Goal: Transaction & Acquisition: Purchase product/service

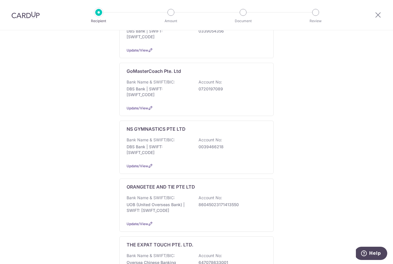
scroll to position [75, 0]
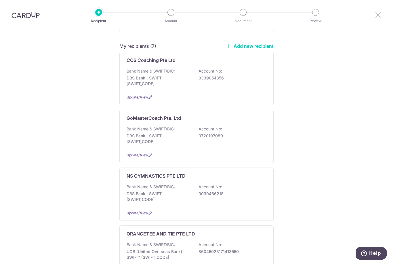
click at [380, 14] on icon at bounding box center [378, 14] width 7 height 7
click at [379, 16] on icon at bounding box center [378, 14] width 7 height 7
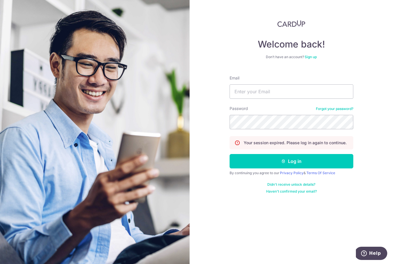
click at [244, 83] on div "Email" at bounding box center [292, 87] width 124 height 24
click at [250, 90] on input "Email" at bounding box center [292, 91] width 124 height 14
type input "manuel.denoual@gmail.com"
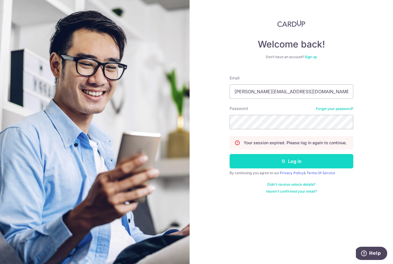
click at [313, 162] on button "Log in" at bounding box center [292, 161] width 124 height 14
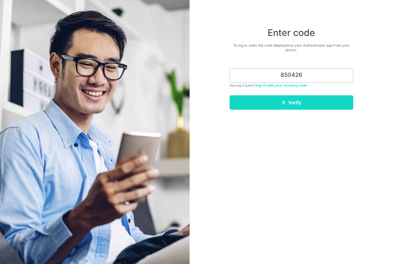
type input "850426"
click at [285, 98] on button "Verify" at bounding box center [292, 102] width 124 height 14
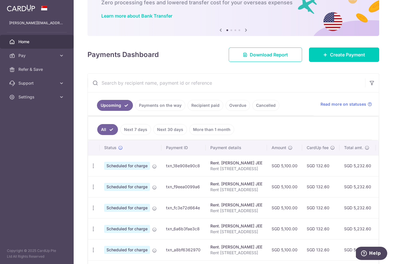
scroll to position [29, 0]
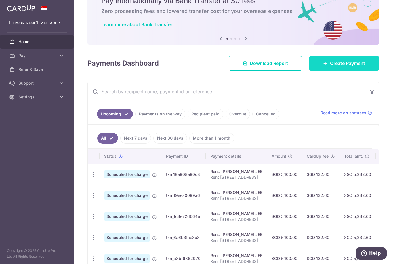
click at [331, 71] on link "Create Payment" at bounding box center [344, 63] width 70 height 14
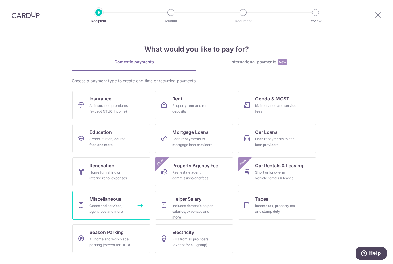
click at [108, 201] on span "Miscellaneous" at bounding box center [106, 199] width 32 height 7
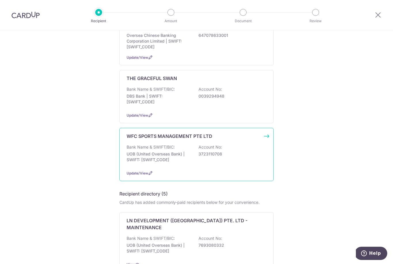
scroll to position [357, 0]
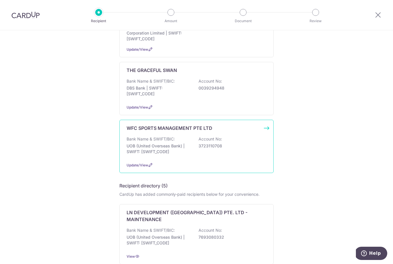
click at [181, 136] on div "Bank Name & SWIFT/BIC: UOB (United Overseas Bank) | SWIFT: [SWIFT_CODE] Account…" at bounding box center [197, 146] width 140 height 21
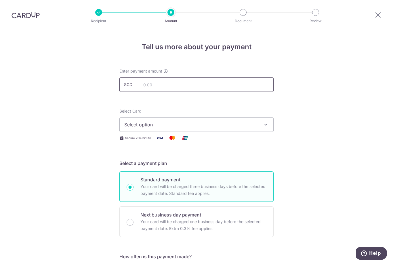
click at [157, 86] on input "text" at bounding box center [197, 84] width 154 height 14
type input "252.00"
click at [158, 126] on span "Select option" at bounding box center [191, 124] width 134 height 7
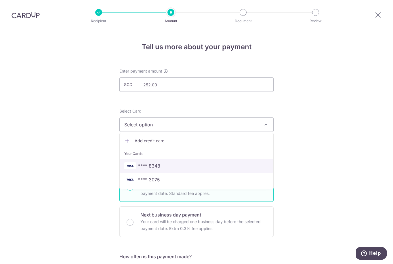
click at [154, 166] on span "**** 8348" at bounding box center [149, 165] width 22 height 7
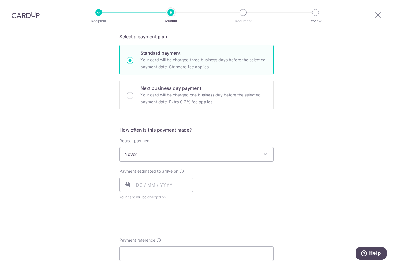
scroll to position [135, 0]
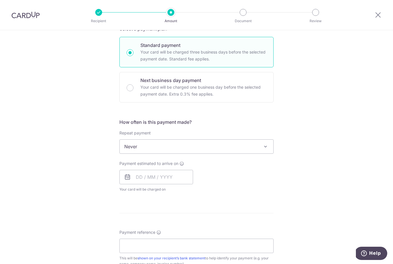
click at [130, 181] on icon at bounding box center [127, 177] width 7 height 7
click at [180, 183] on input "text" at bounding box center [157, 177] width 74 height 14
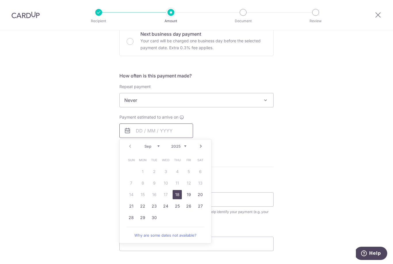
scroll to position [196, 0]
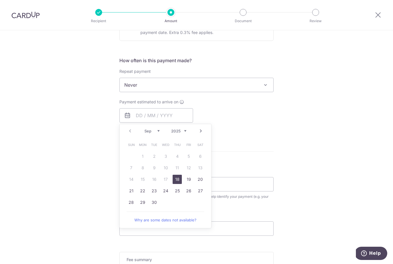
click at [178, 183] on link "18" at bounding box center [177, 179] width 9 height 9
type input "18/09/2025"
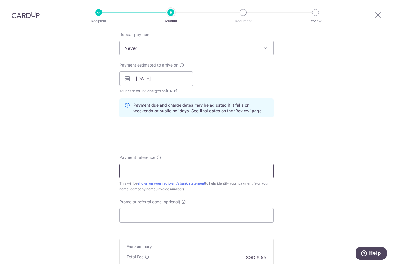
scroll to position [237, 0]
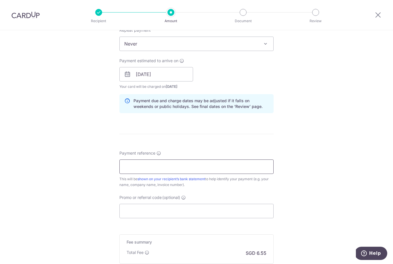
click at [172, 169] on input "Payment reference" at bounding box center [197, 167] width 154 height 14
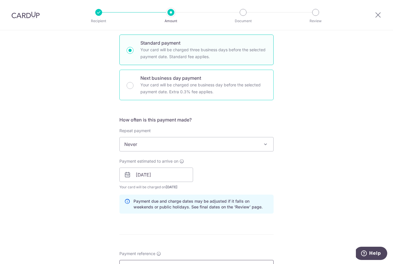
scroll to position [137, 0]
click at [137, 89] on div "Next business day payment Your card will be charged one business day before the…" at bounding box center [197, 85] width 154 height 31
radio input "false"
radio input "true"
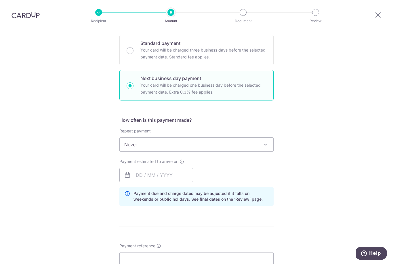
scroll to position [159, 0]
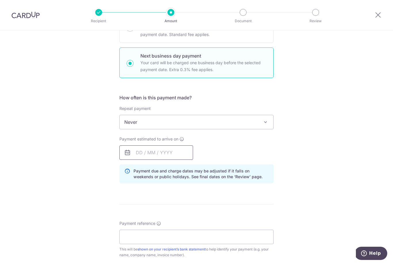
click at [137, 154] on input "text" at bounding box center [157, 152] width 74 height 14
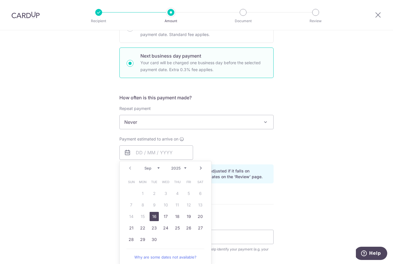
click at [154, 221] on link "16" at bounding box center [154, 216] width 9 height 9
type input "16/09/2025"
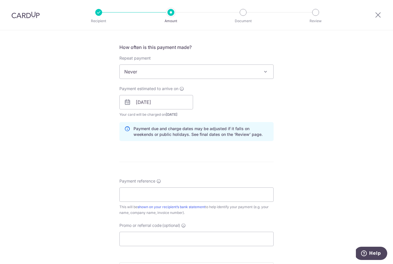
scroll to position [246, 0]
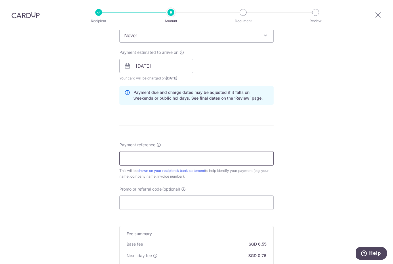
click at [136, 161] on input "Payment reference" at bounding box center [197, 158] width 154 height 14
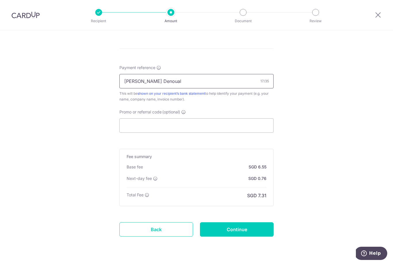
scroll to position [323, 0]
type input "Zoe Isola Denoual"
click at [234, 233] on input "Continue" at bounding box center [237, 230] width 74 height 14
type input "Create Schedule"
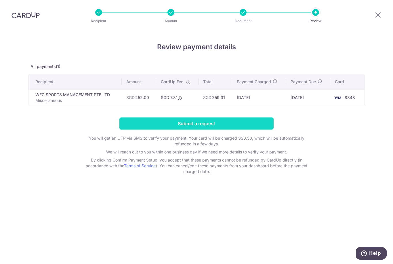
click at [217, 126] on input "Submit a request" at bounding box center [197, 124] width 154 height 12
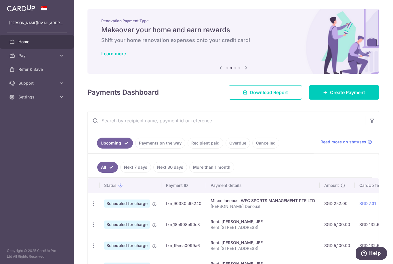
click at [0, 0] on icon "button" at bounding box center [0, 0] width 0 height 0
click at [61, 99] on icon at bounding box center [62, 97] width 6 height 6
click at [34, 124] on span "Logout" at bounding box center [37, 125] width 38 height 6
